Goal: Share content

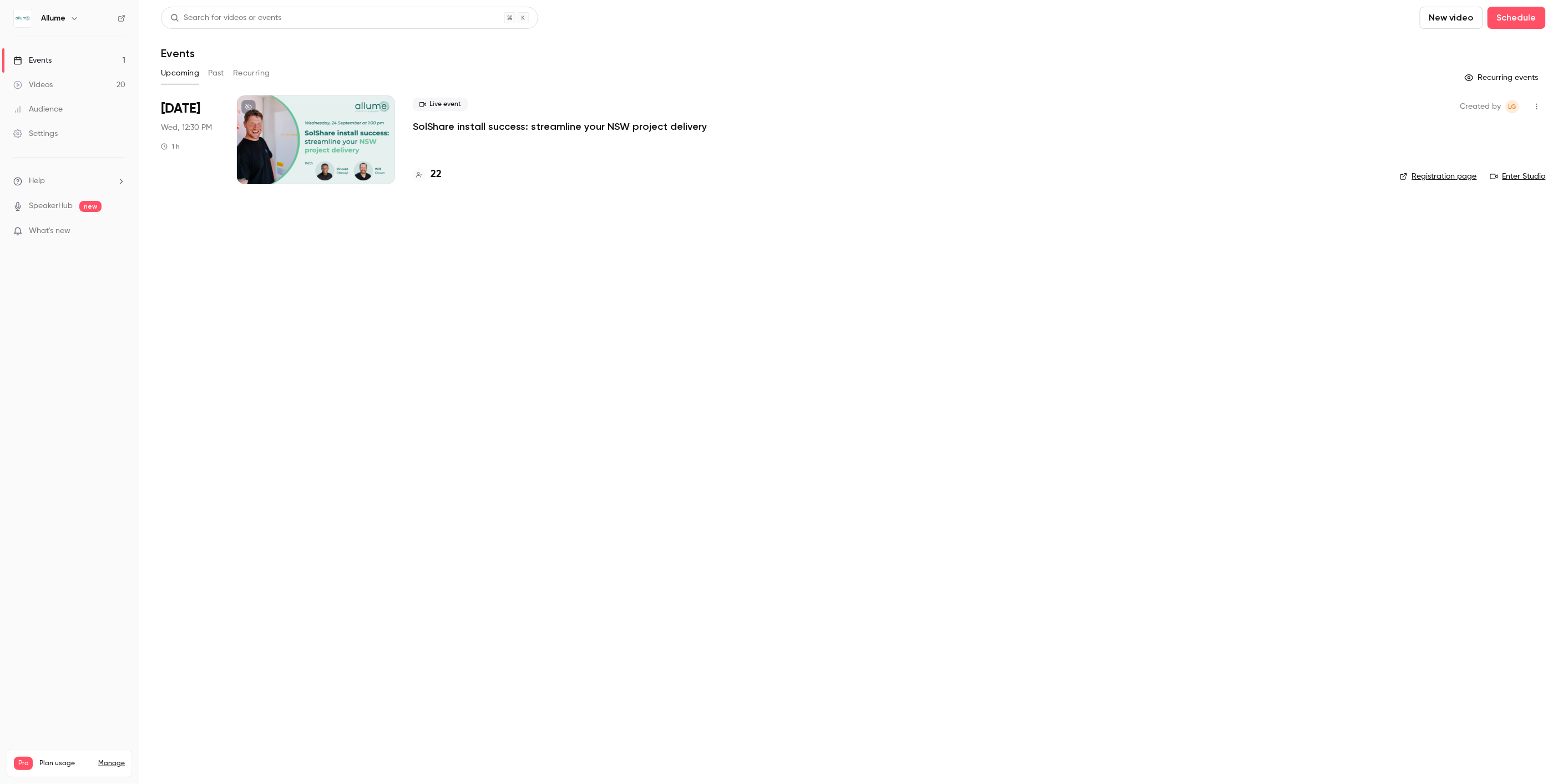
click at [477, 133] on div "Live event SolShare install success: streamline your NSW project delivery 22" at bounding box center [897, 140] width 969 height 89
click at [467, 129] on p "SolShare install success: streamline your NSW project delivery" at bounding box center [560, 127] width 294 height 13
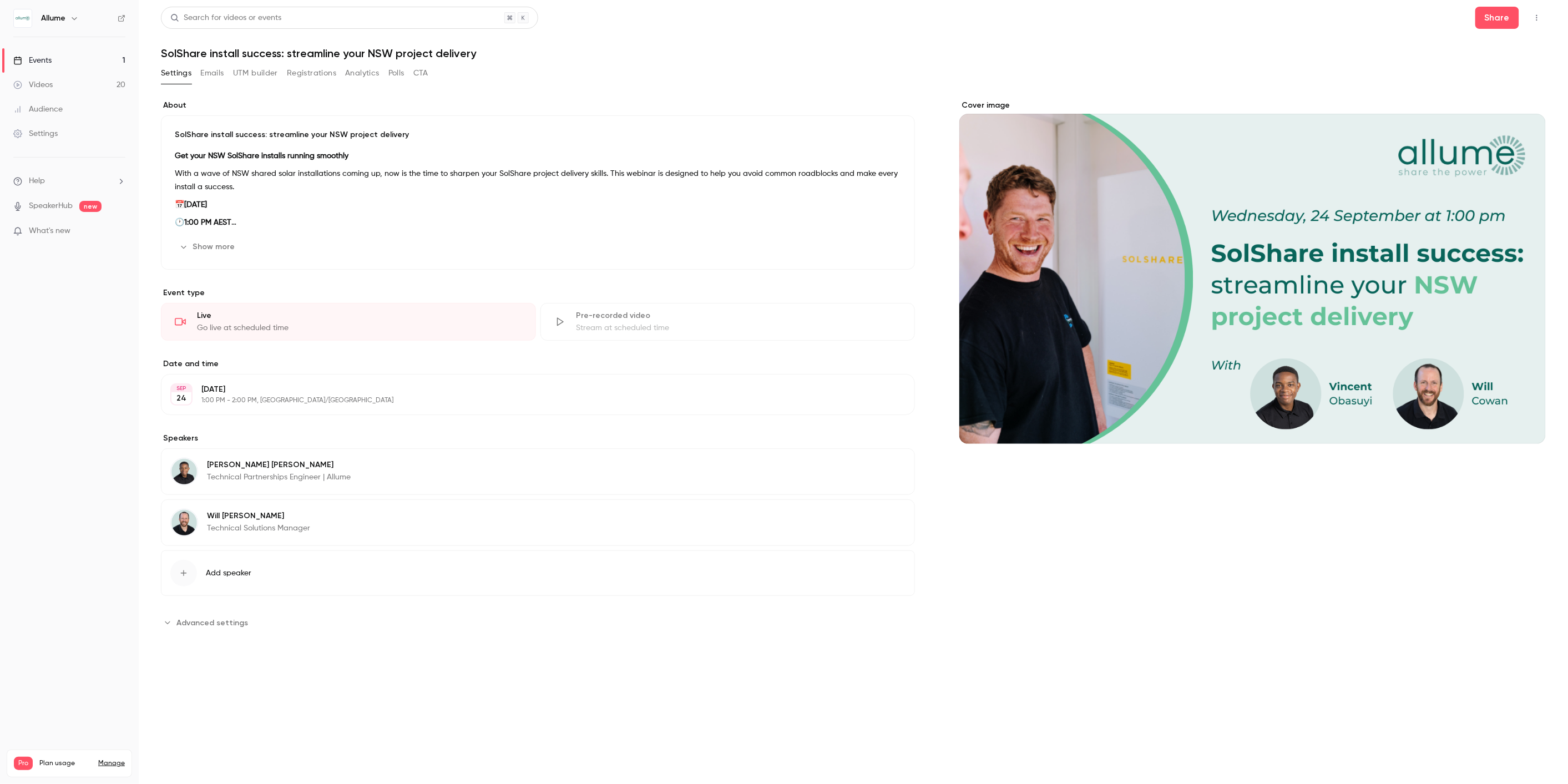
click at [1537, 18] on icon "button" at bounding box center [1536, 17] width 9 height 7
click at [1492, 18] on div at bounding box center [784, 392] width 1568 height 784
click at [1495, 12] on button "Share" at bounding box center [1497, 17] width 44 height 22
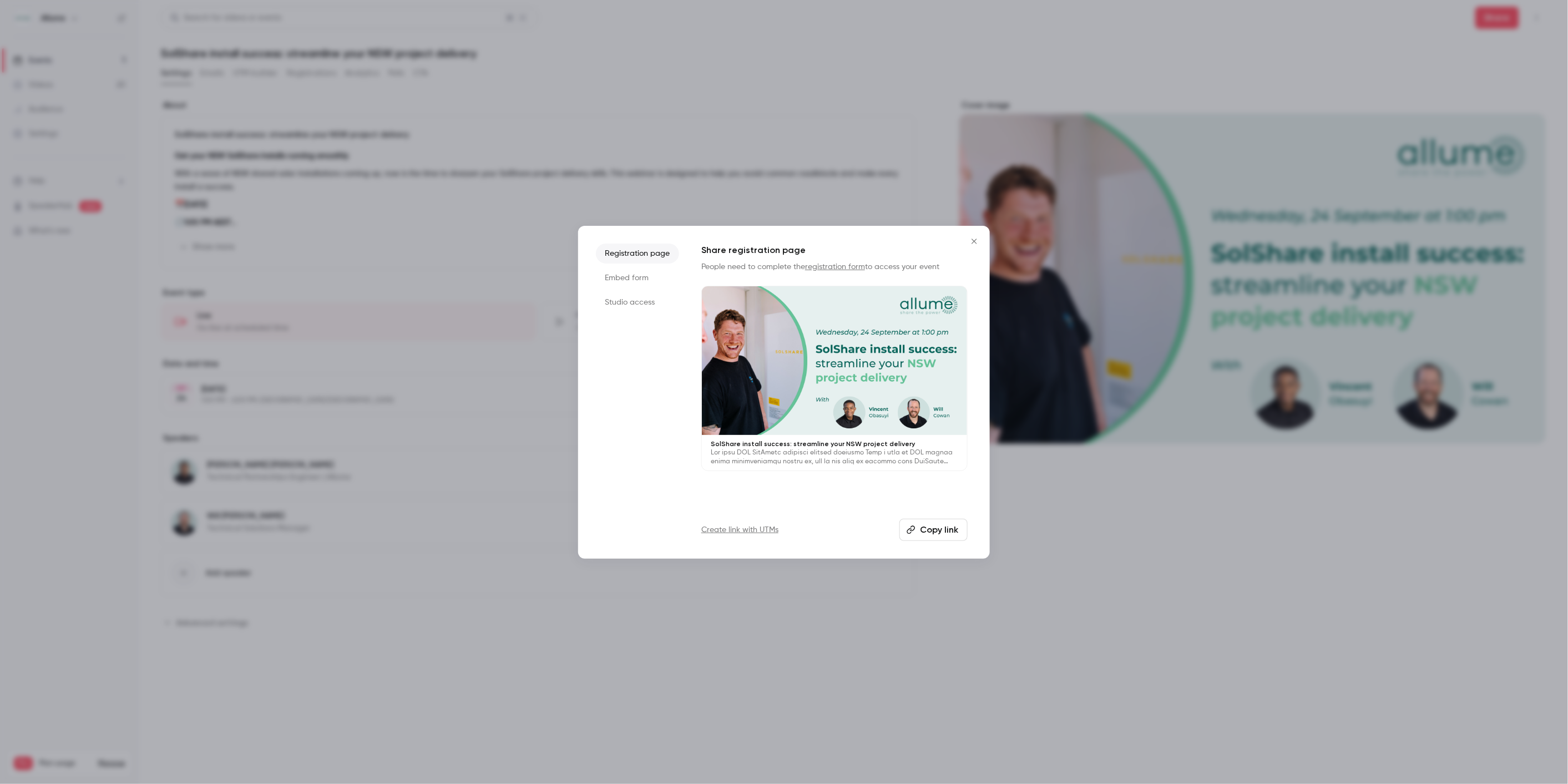
click at [630, 307] on li "Studio access" at bounding box center [637, 302] width 83 height 20
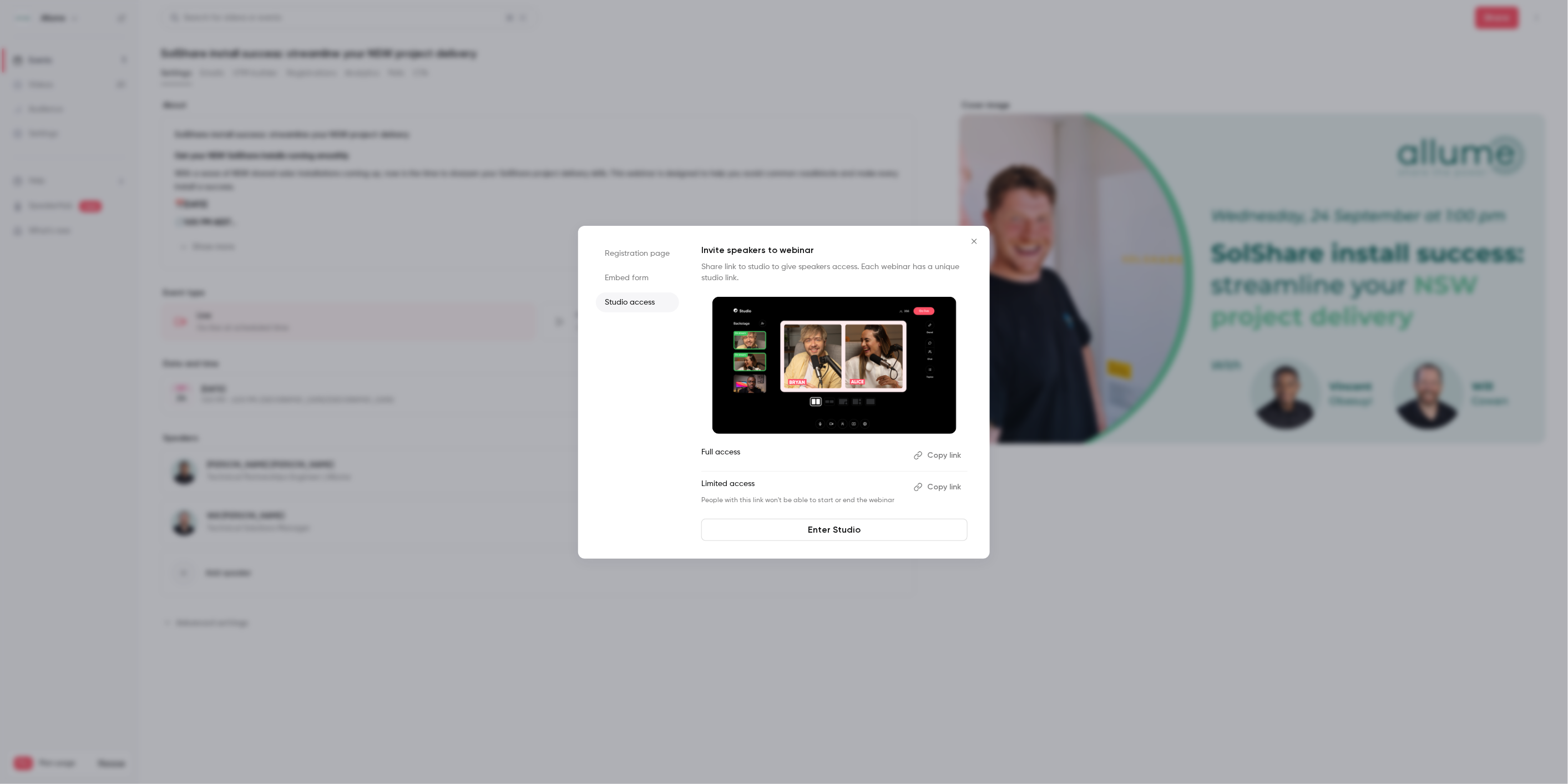
click at [946, 327] on img at bounding box center [834, 365] width 244 height 137
click at [936, 459] on button "Copy link" at bounding box center [938, 455] width 58 height 18
click at [832, 532] on link "Enter Studio" at bounding box center [834, 529] width 266 height 22
click at [974, 241] on icon "Close" at bounding box center [974, 241] width 5 height 5
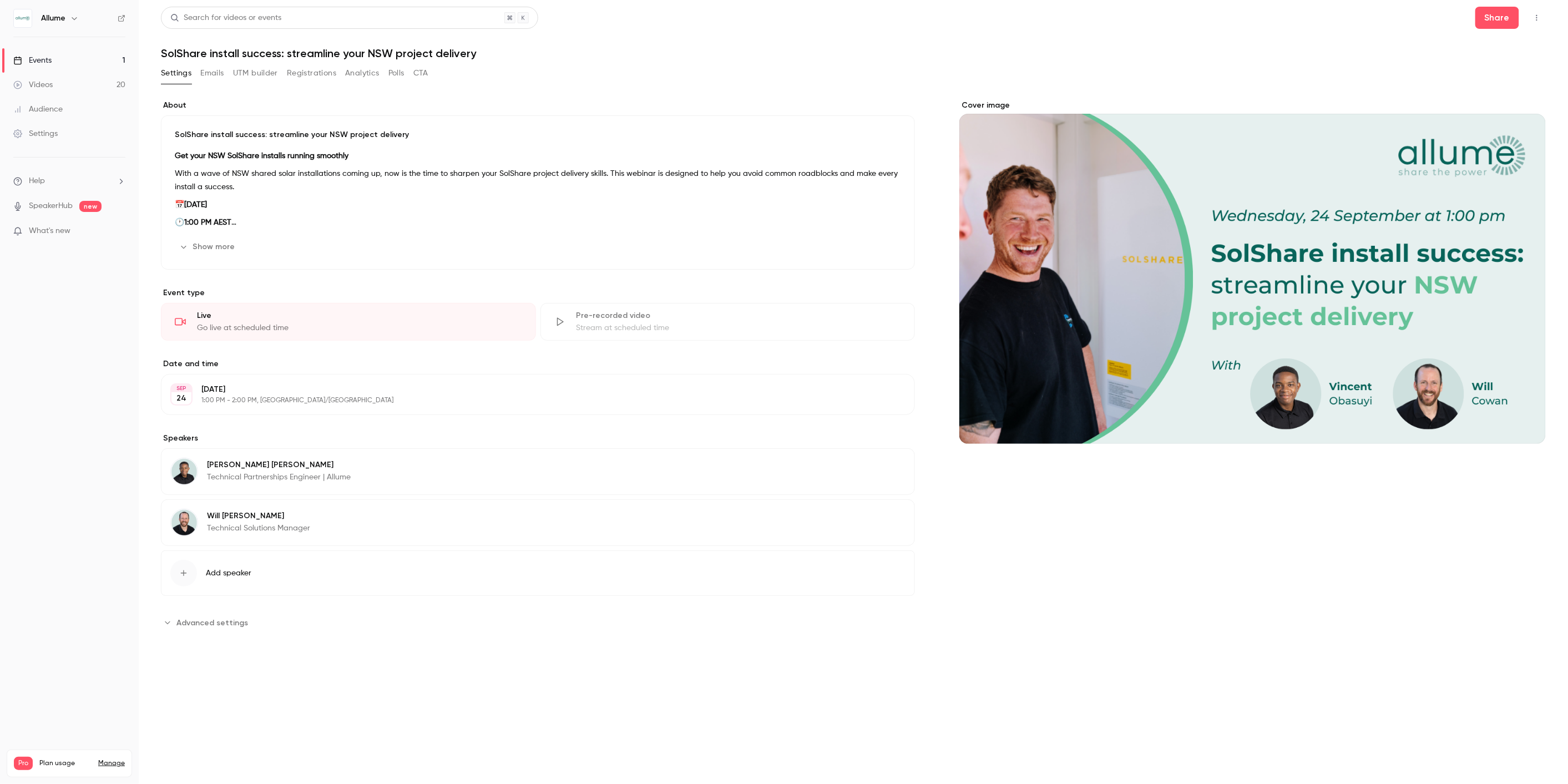
click at [216, 78] on button "Emails" at bounding box center [212, 73] width 23 height 18
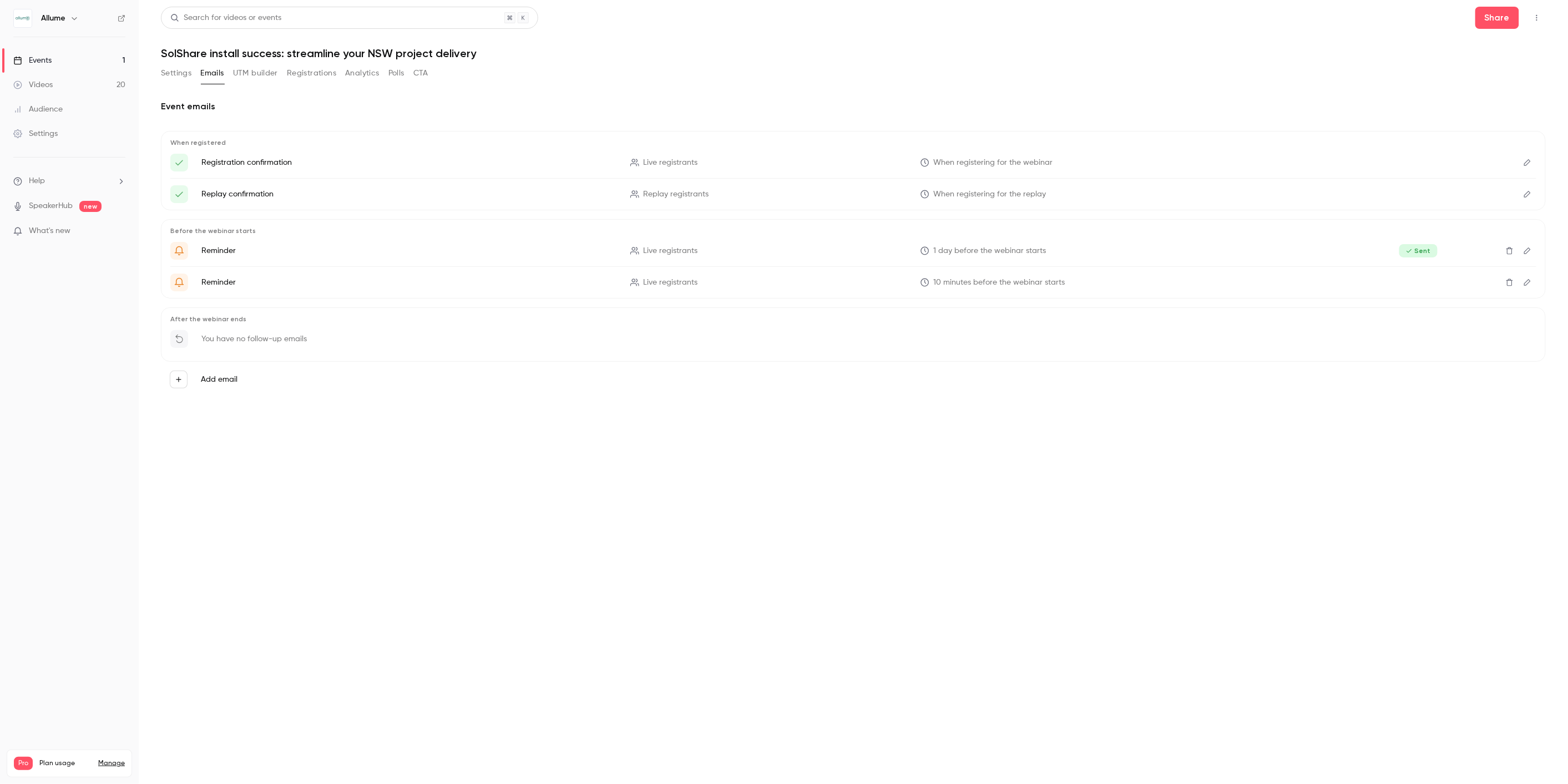
click at [1497, 346] on div "You have no follow-up emails" at bounding box center [853, 343] width 1366 height 25
click at [221, 378] on label "Add email" at bounding box center [219, 380] width 37 height 12
click at [187, 378] on button "Add email" at bounding box center [179, 380] width 18 height 18
click at [263, 383] on p "Follow-up" at bounding box center [261, 378] width 48 height 13
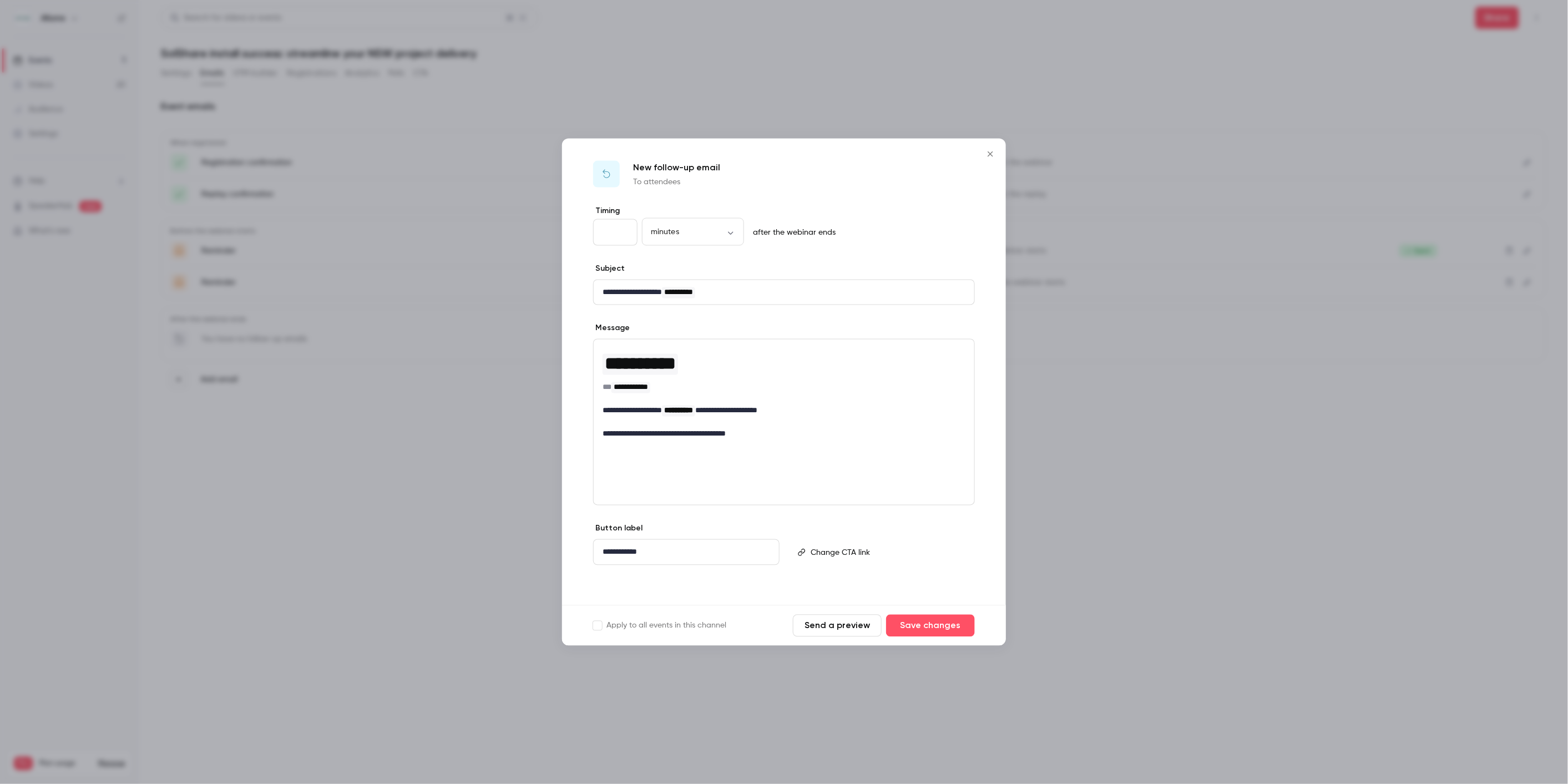
click at [882, 424] on p "editor" at bounding box center [783, 422] width 362 height 12
click at [793, 435] on p "**********" at bounding box center [783, 434] width 362 height 12
click at [992, 150] on icon "Close" at bounding box center [990, 154] width 13 height 9
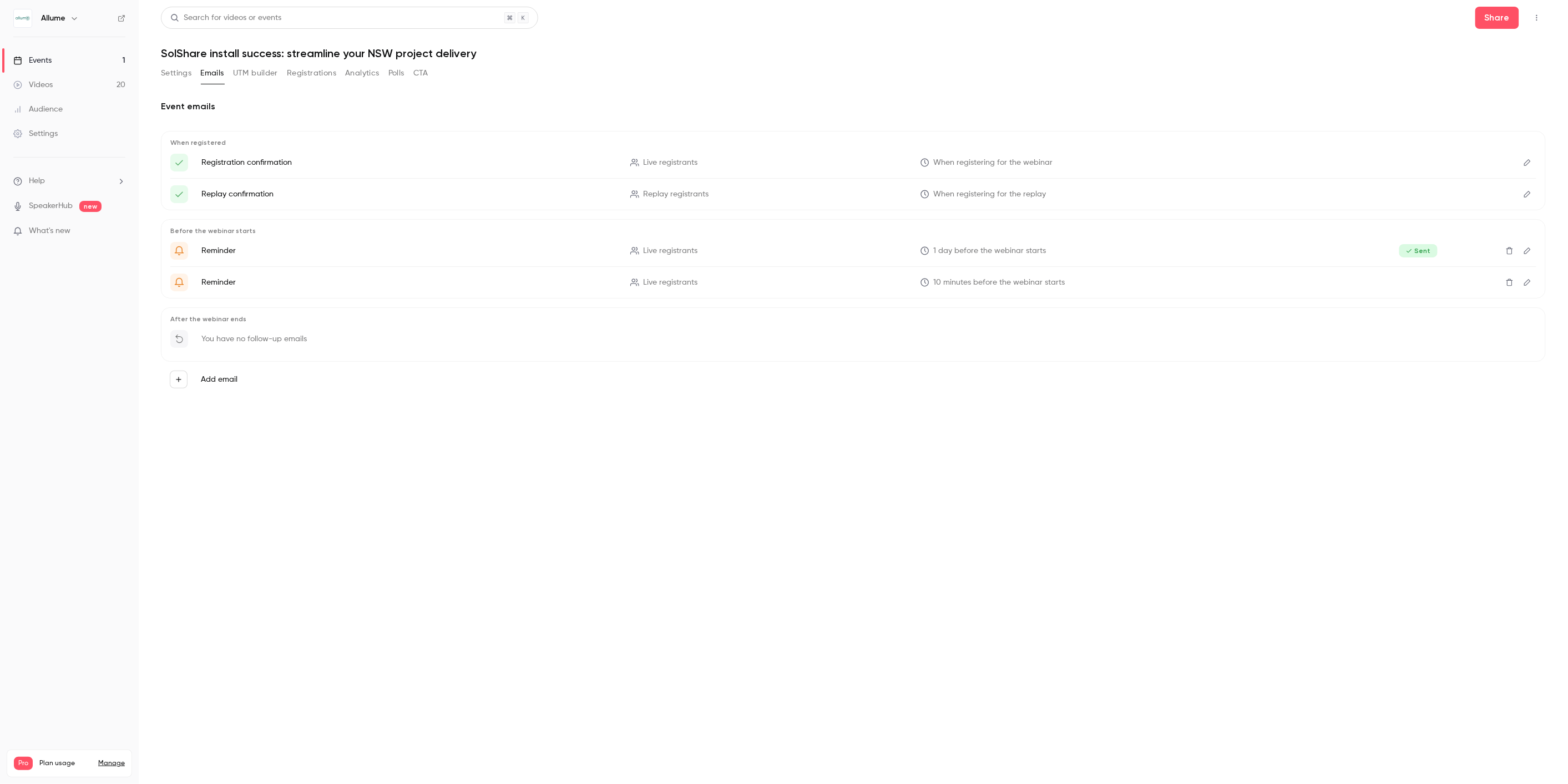
click at [164, 76] on button "Settings" at bounding box center [176, 73] width 30 height 18
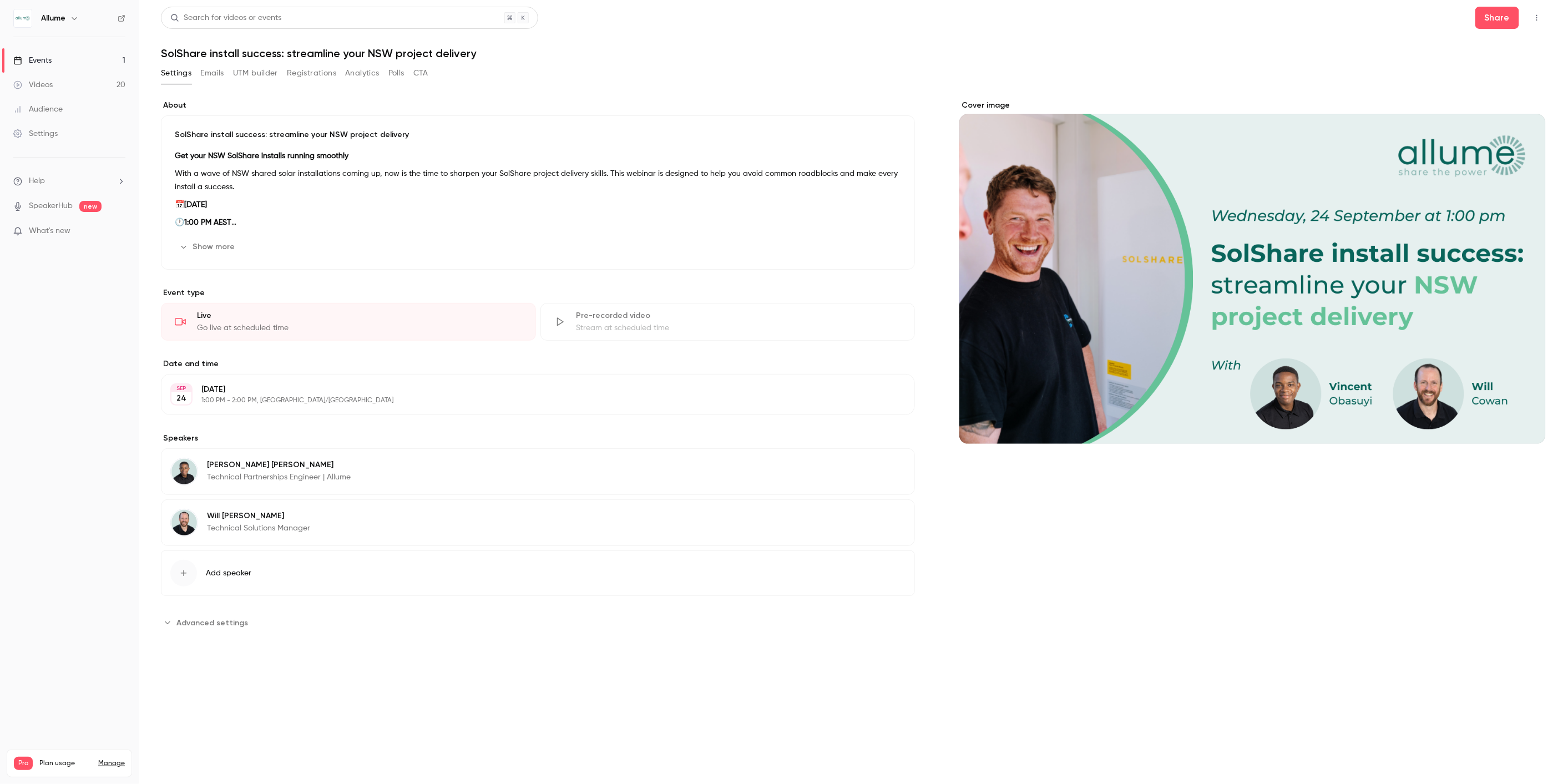
click at [58, 57] on link "Events 1" at bounding box center [69, 61] width 139 height 25
